Goal: Transaction & Acquisition: Purchase product/service

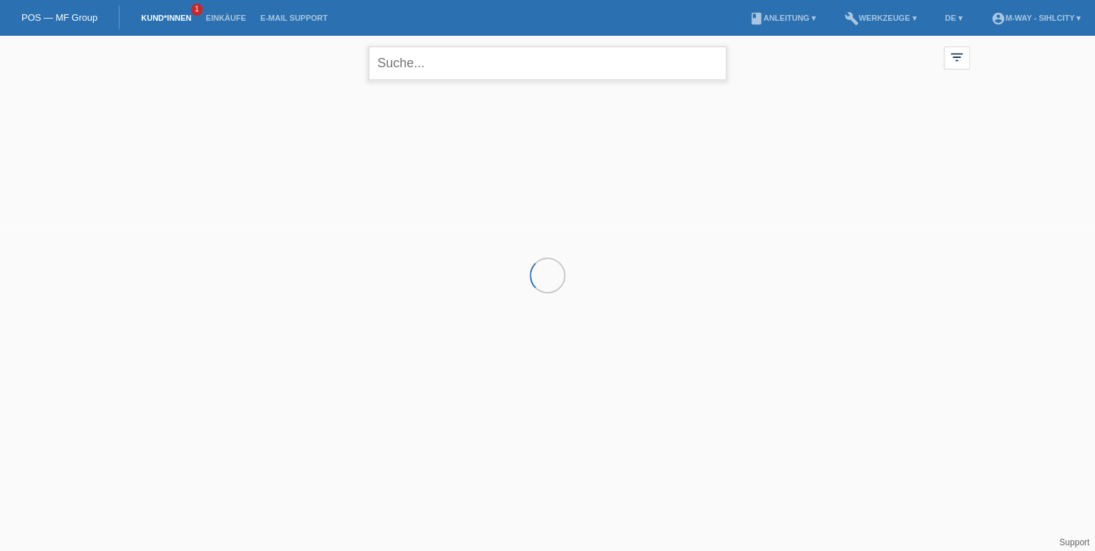
click at [484, 72] on input "text" at bounding box center [548, 64] width 358 height 34
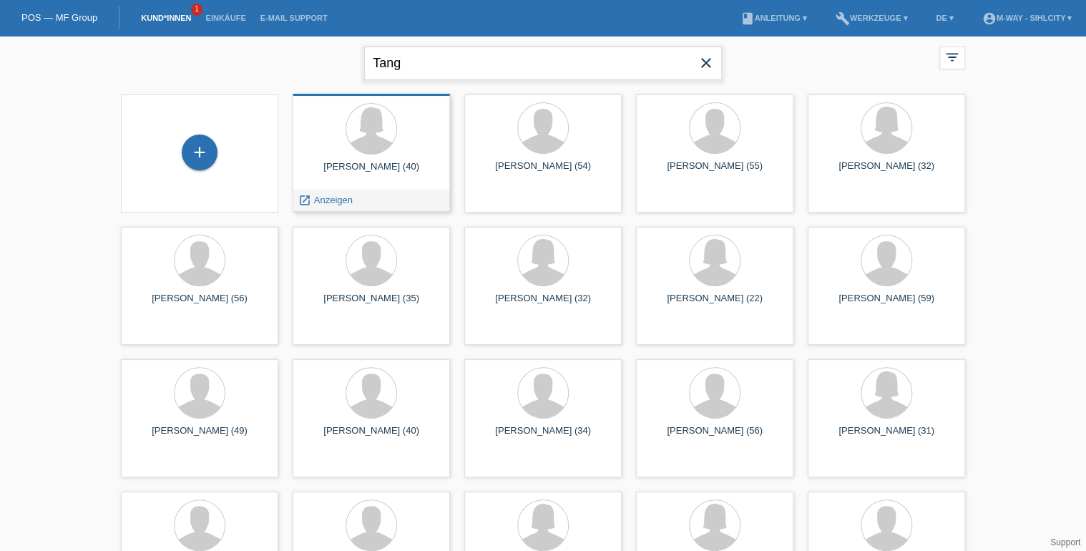
type input "Tang"
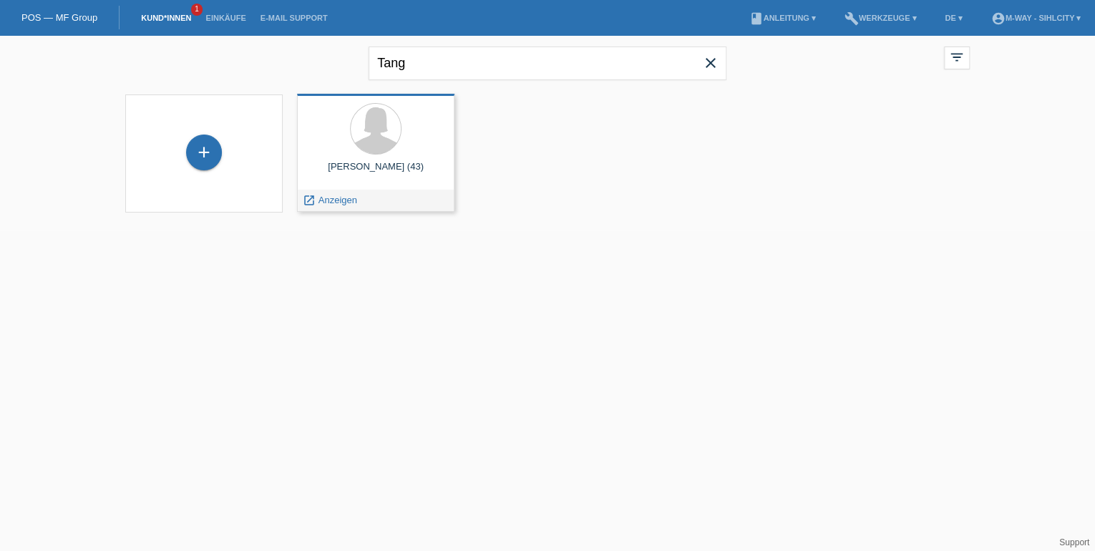
click at [398, 168] on div "Yuhong Tang (43)" at bounding box center [375, 172] width 135 height 23
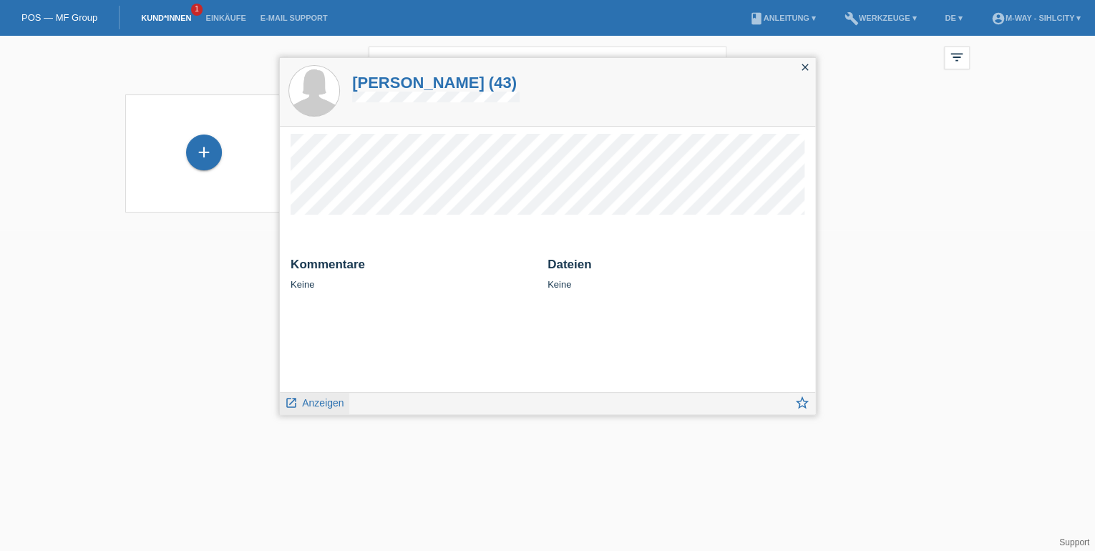
click at [327, 395] on link "launch Anzeigen" at bounding box center [314, 402] width 59 height 18
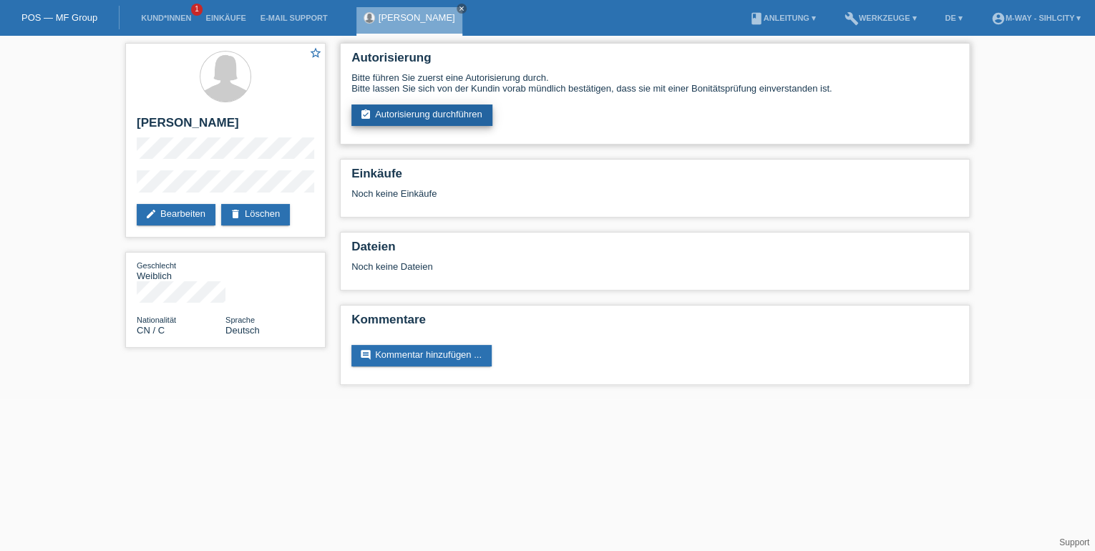
click at [438, 115] on link "assignment_turned_in Autorisierung durchführen" at bounding box center [421, 114] width 141 height 21
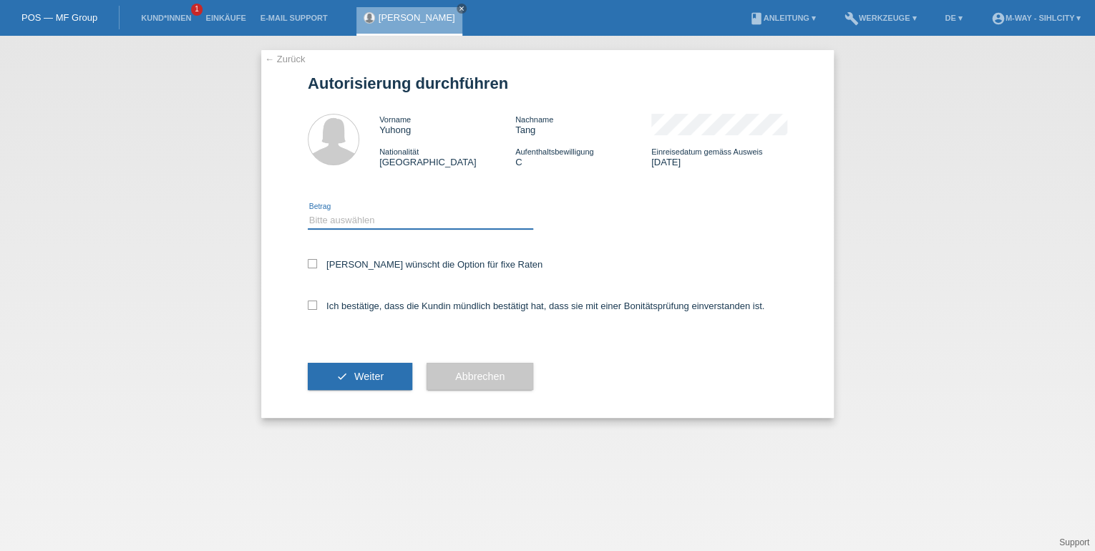
click at [381, 220] on select "Bitte auswählen CHF 1.00 - CHF 499.00 CHF 500.00 - CHF 1'999.00 CHF 2'000.00 - …" at bounding box center [420, 220] width 225 height 17
select select "3"
click at [308, 212] on select "Bitte auswählen CHF 1.00 - CHF 499.00 CHF 500.00 - CHF 1'999.00 CHF 2'000.00 - …" at bounding box center [420, 220] width 225 height 17
click at [309, 306] on icon at bounding box center [312, 305] width 9 height 9
click at [309, 306] on input "Ich bestätige, dass die Kundin mündlich bestätigt hat, dass sie mit einer Bonit…" at bounding box center [312, 305] width 9 height 9
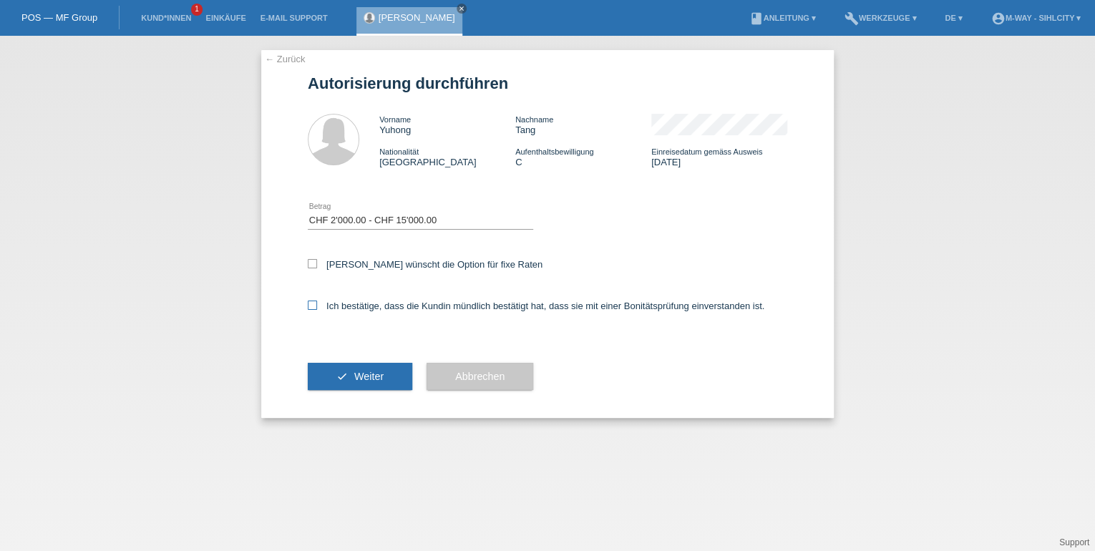
checkbox input "true"
click at [309, 257] on div "Kundin wünscht die Option für fixe Raten" at bounding box center [547, 266] width 479 height 42
click at [312, 265] on icon at bounding box center [312, 263] width 9 height 9
click at [312, 265] on input "Kundin wünscht die Option für fixe Raten" at bounding box center [312, 263] width 9 height 9
checkbox input "true"
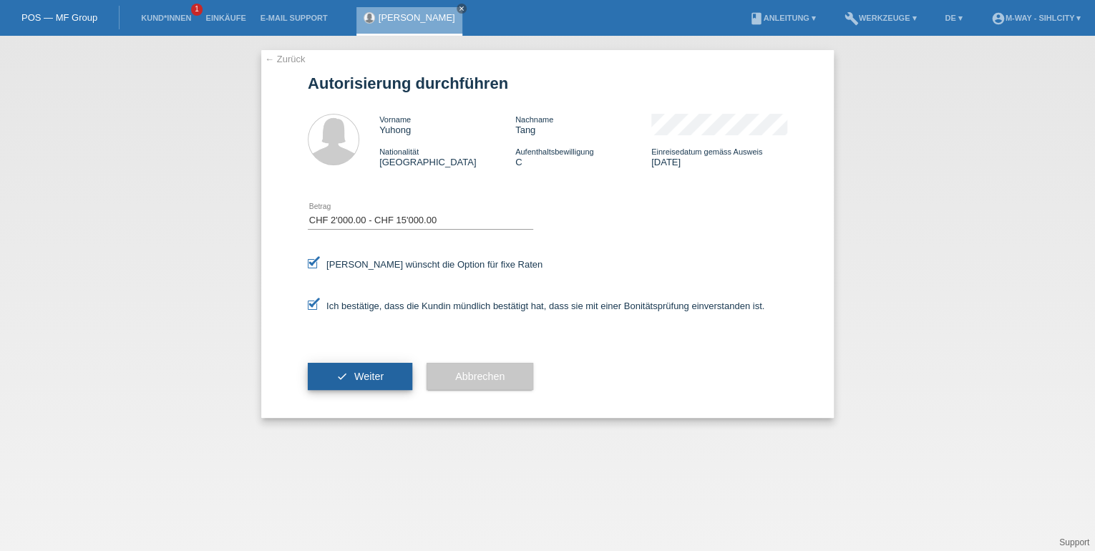
click at [351, 373] on button "check Weiter" at bounding box center [360, 376] width 104 height 27
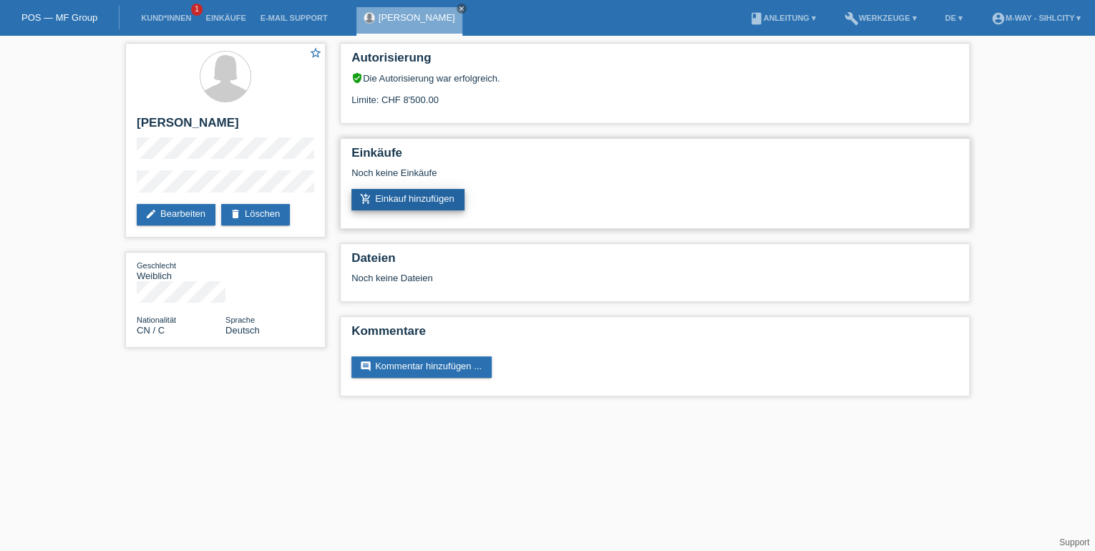
click at [387, 197] on link "add_shopping_cart Einkauf hinzufügen" at bounding box center [407, 199] width 113 height 21
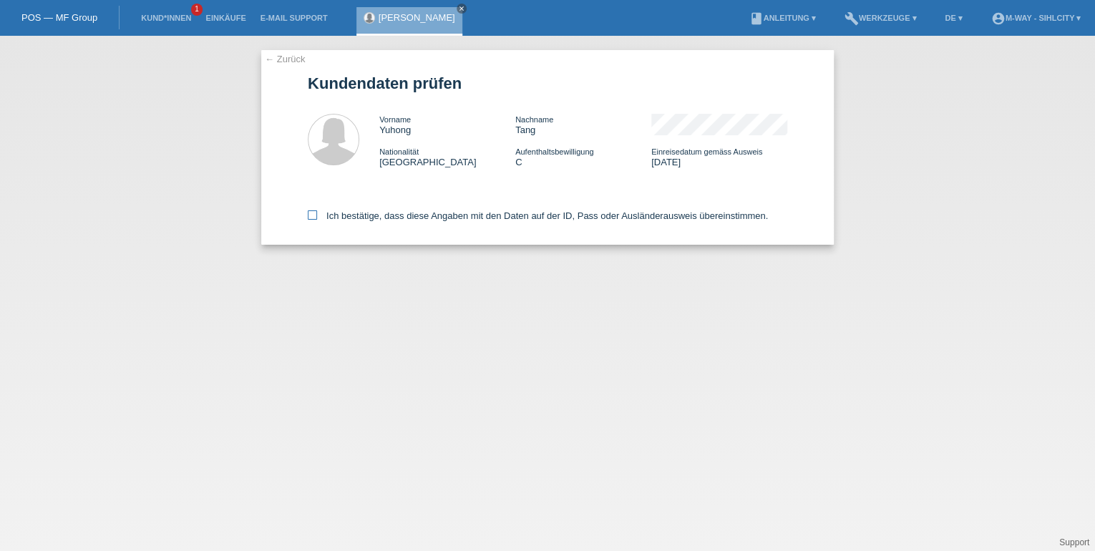
click at [317, 213] on label "Ich bestätige, dass diese Angaben mit den Daten auf der ID, Pass oder Ausländer…" at bounding box center [538, 215] width 460 height 11
click at [317, 213] on input "Ich bestätige, dass diese Angaben mit den Daten auf der ID, Pass oder Ausländer…" at bounding box center [312, 214] width 9 height 9
checkbox input "true"
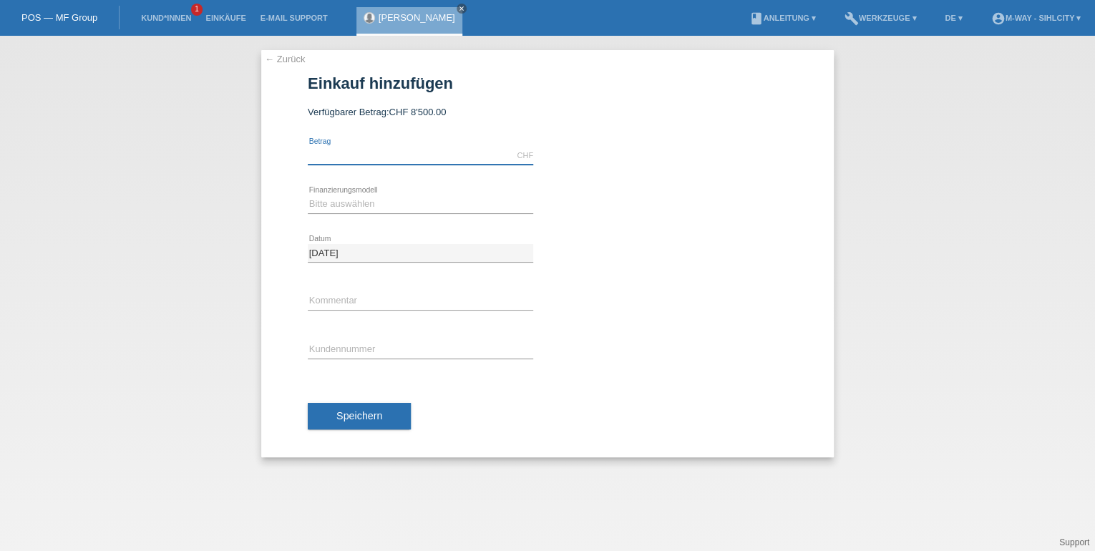
click at [375, 153] on input "text" at bounding box center [420, 156] width 225 height 18
type input "7645.80"
click at [376, 201] on select "Bitte auswählen Fixe Raten Kauf auf Rechnung mit Teilzahlungsoption" at bounding box center [420, 203] width 225 height 17
select select "77"
click at [308, 195] on select "Bitte auswählen Fixe Raten Kauf auf Rechnung mit Teilzahlungsoption" at bounding box center [420, 203] width 225 height 17
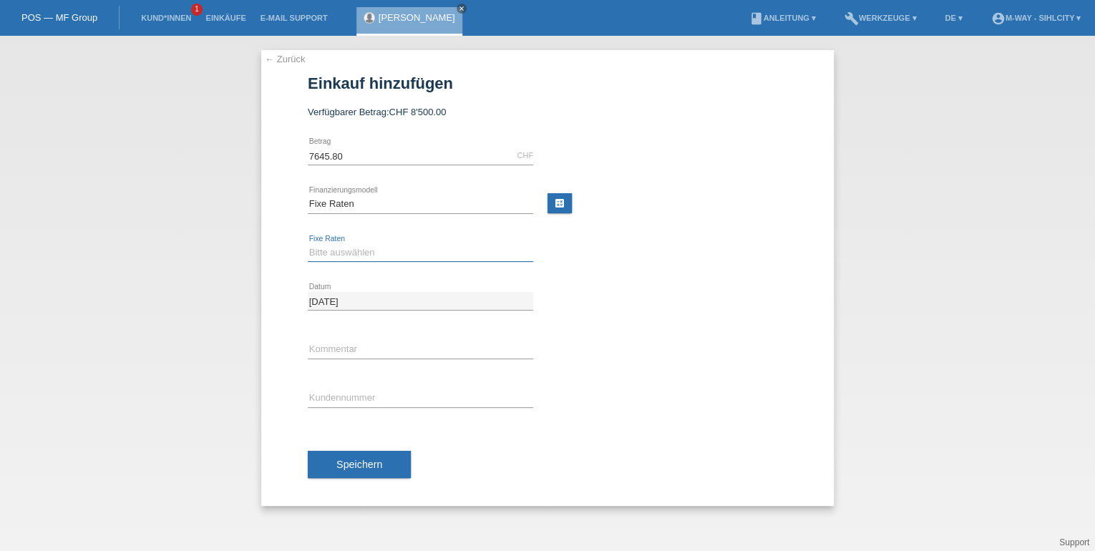
click at [366, 255] on select "Bitte auswählen 4 Raten 5 Raten 6 Raten 7 Raten 8 Raten 9 Raten 10 Raten 11 Rat…" at bounding box center [420, 252] width 225 height 17
select select "202"
click at [308, 244] on select "Bitte auswählen 4 Raten 5 Raten 6 Raten 7 Raten 8 Raten 9 Raten 10 Raten 11 Rat…" at bounding box center [420, 252] width 225 height 17
click at [360, 395] on input "text" at bounding box center [420, 398] width 225 height 18
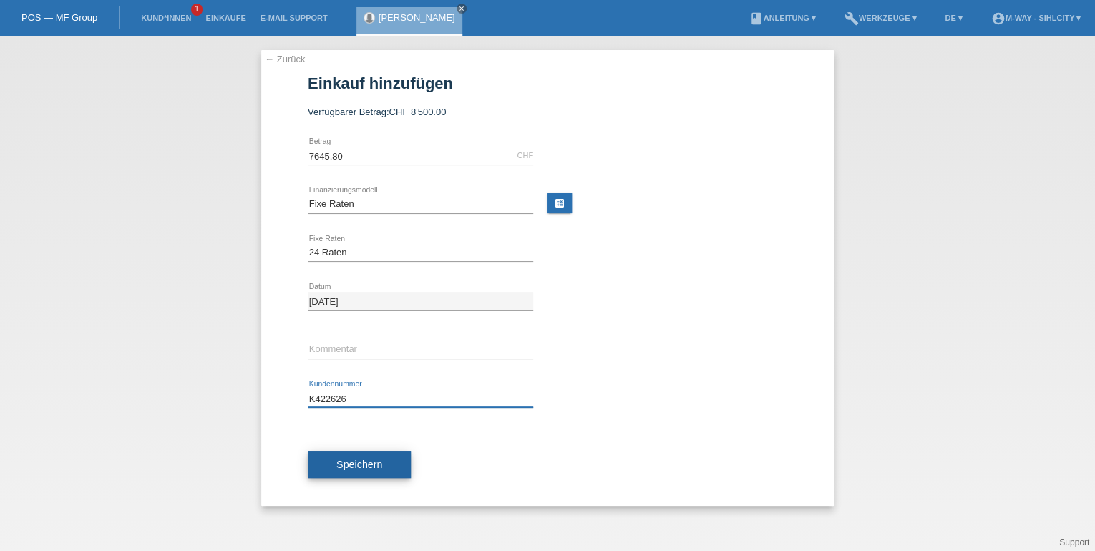
type input "K422626"
click at [351, 464] on span "Speichern" at bounding box center [359, 464] width 46 height 11
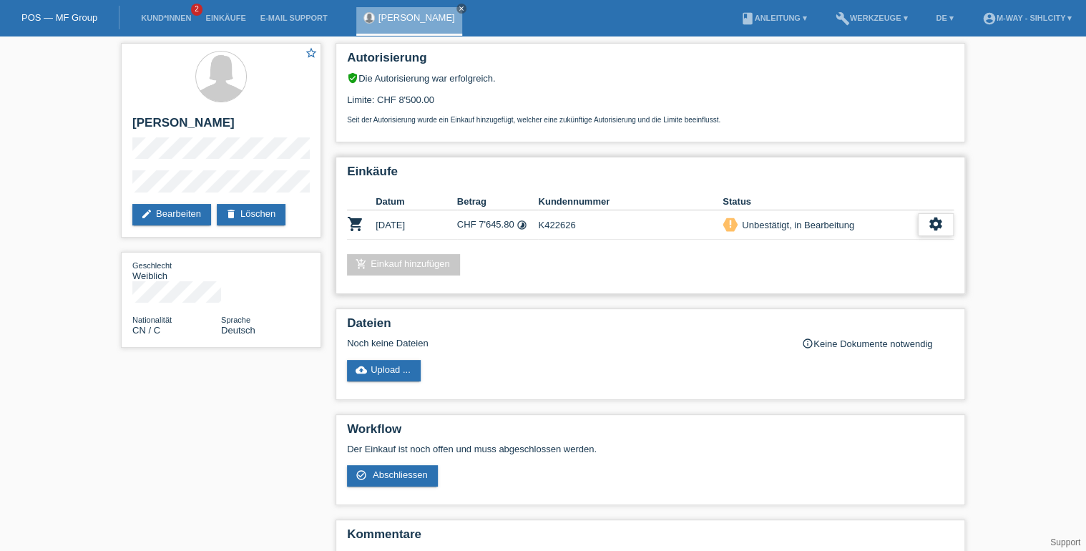
click at [932, 225] on icon "settings" at bounding box center [936, 224] width 16 height 16
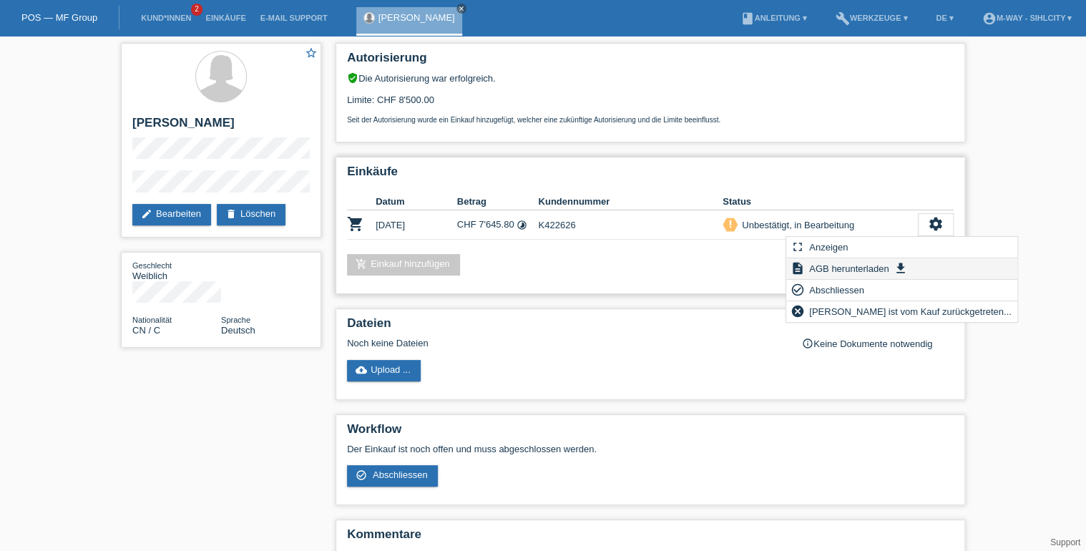
click at [864, 263] on span "AGB herunterladen" at bounding box center [849, 268] width 84 height 17
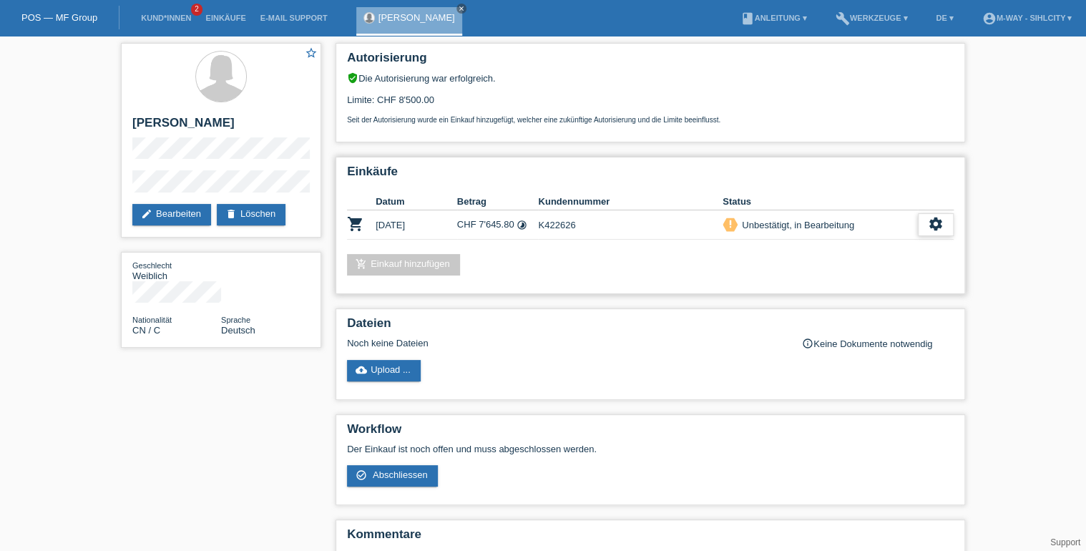
click at [942, 223] on icon "settings" at bounding box center [936, 224] width 16 height 16
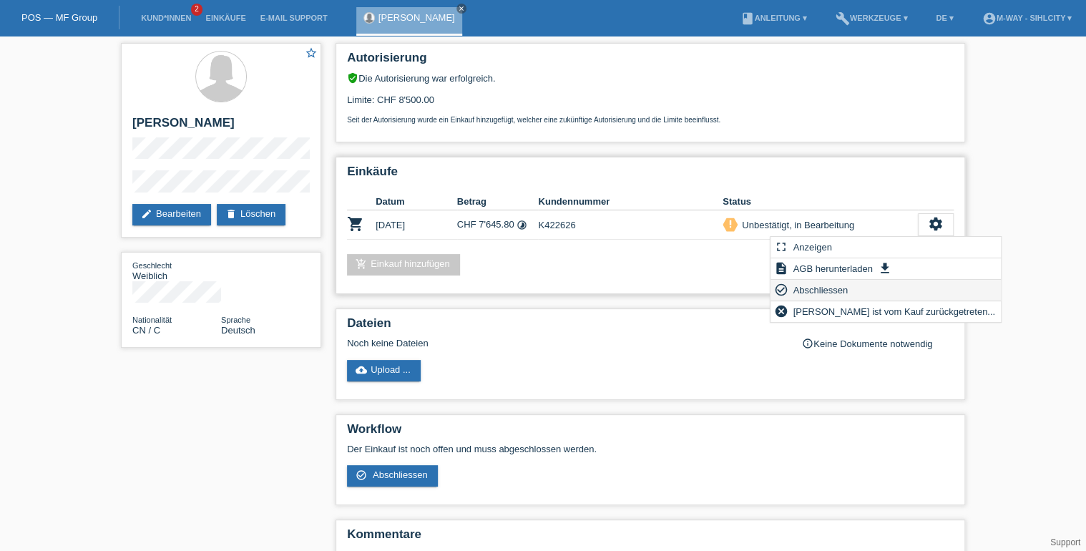
click at [876, 286] on div "check_circle_outline Abschliessen" at bounding box center [886, 290] width 230 height 21
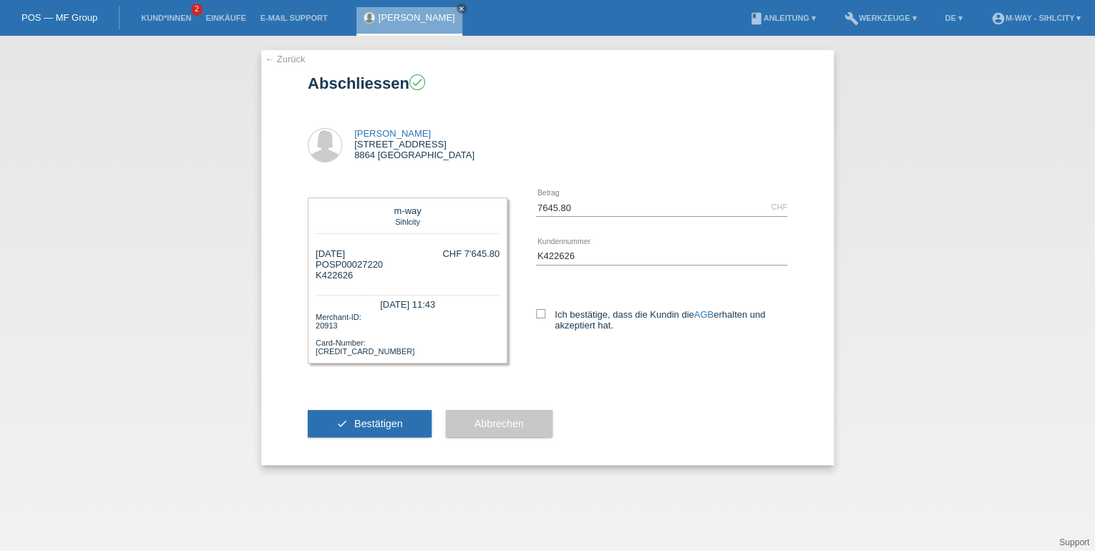
click at [540, 307] on div "Ich bestätige, dass die Kundin die AGB erhalten und akzeptiert hat." at bounding box center [661, 318] width 251 height 74
click at [540, 312] on icon at bounding box center [540, 313] width 9 height 9
click at [540, 312] on input "Ich bestätige, dass die Kundin die AGB erhalten und akzeptiert hat." at bounding box center [540, 313] width 9 height 9
checkbox input "true"
click at [378, 417] on button "check Bestätigen" at bounding box center [370, 423] width 124 height 27
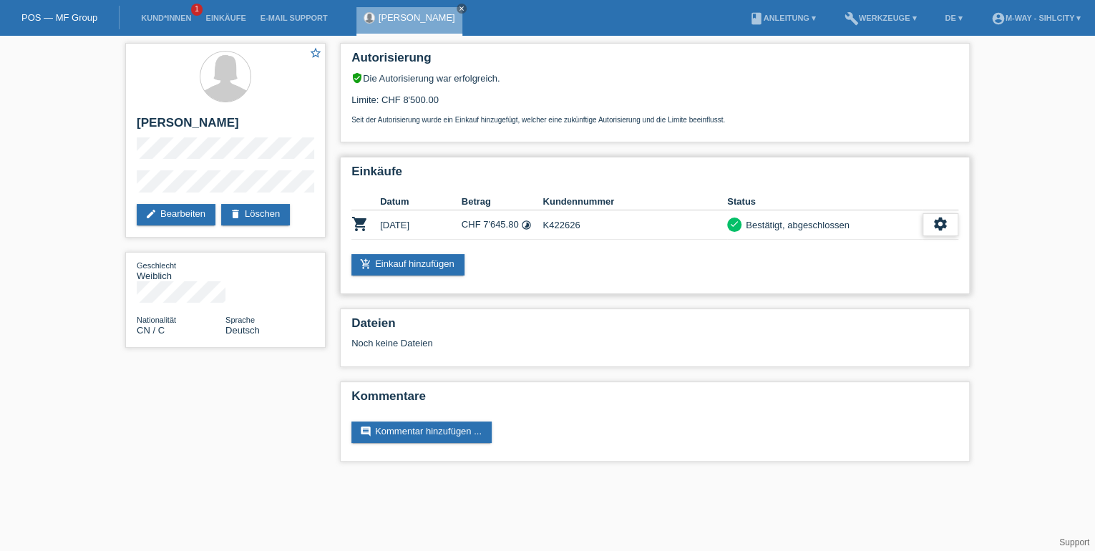
click at [936, 220] on icon "settings" at bounding box center [940, 224] width 16 height 16
click at [897, 286] on span "Quittung herunterladen" at bounding box center [887, 289] width 99 height 17
